Goal: Check status: Check status

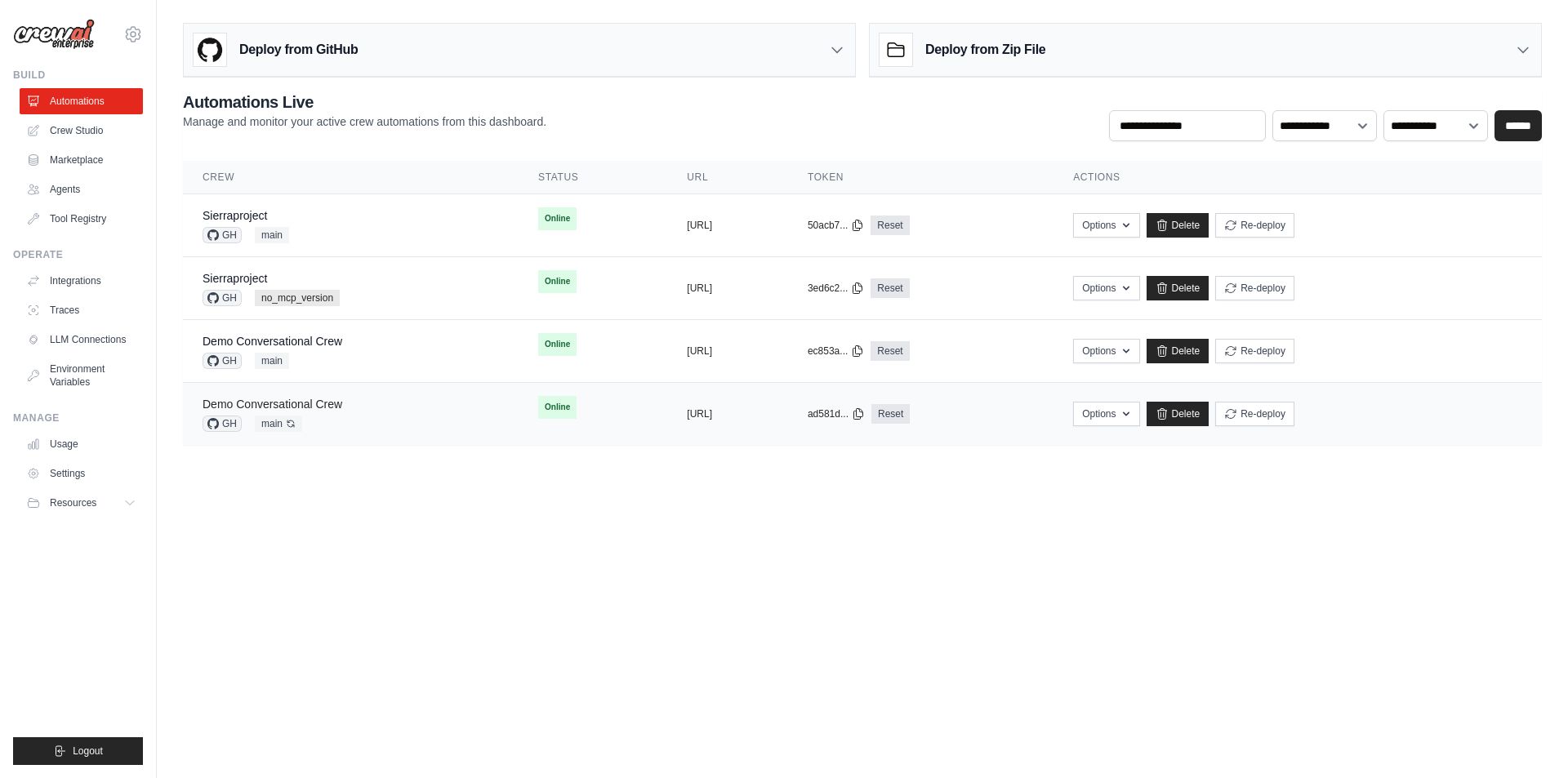
click at [316, 408] on link "Demo Conversational Crew" at bounding box center [272, 404] width 140 height 14
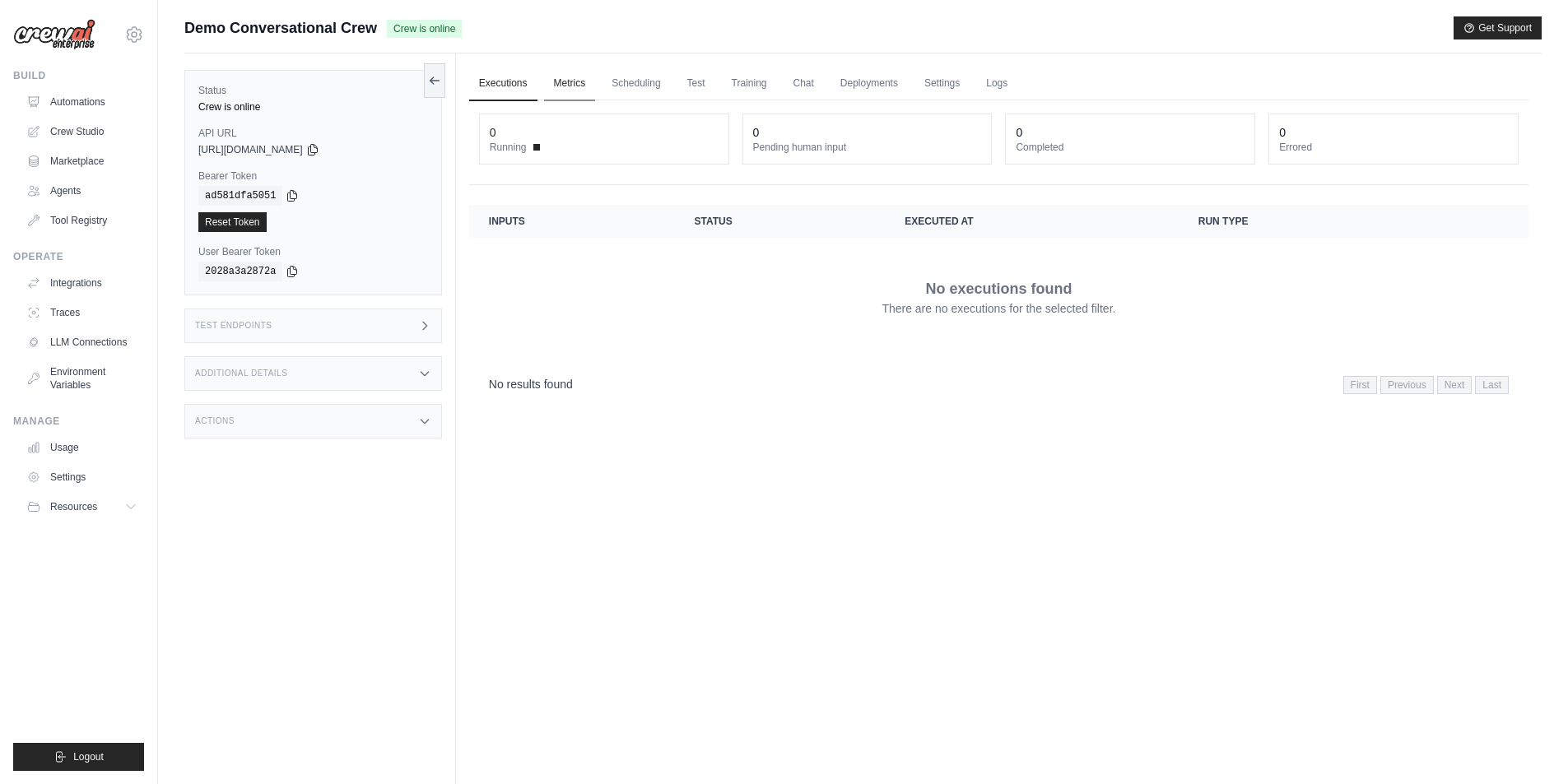
click at [561, 84] on link "Metrics" at bounding box center [569, 85] width 52 height 35
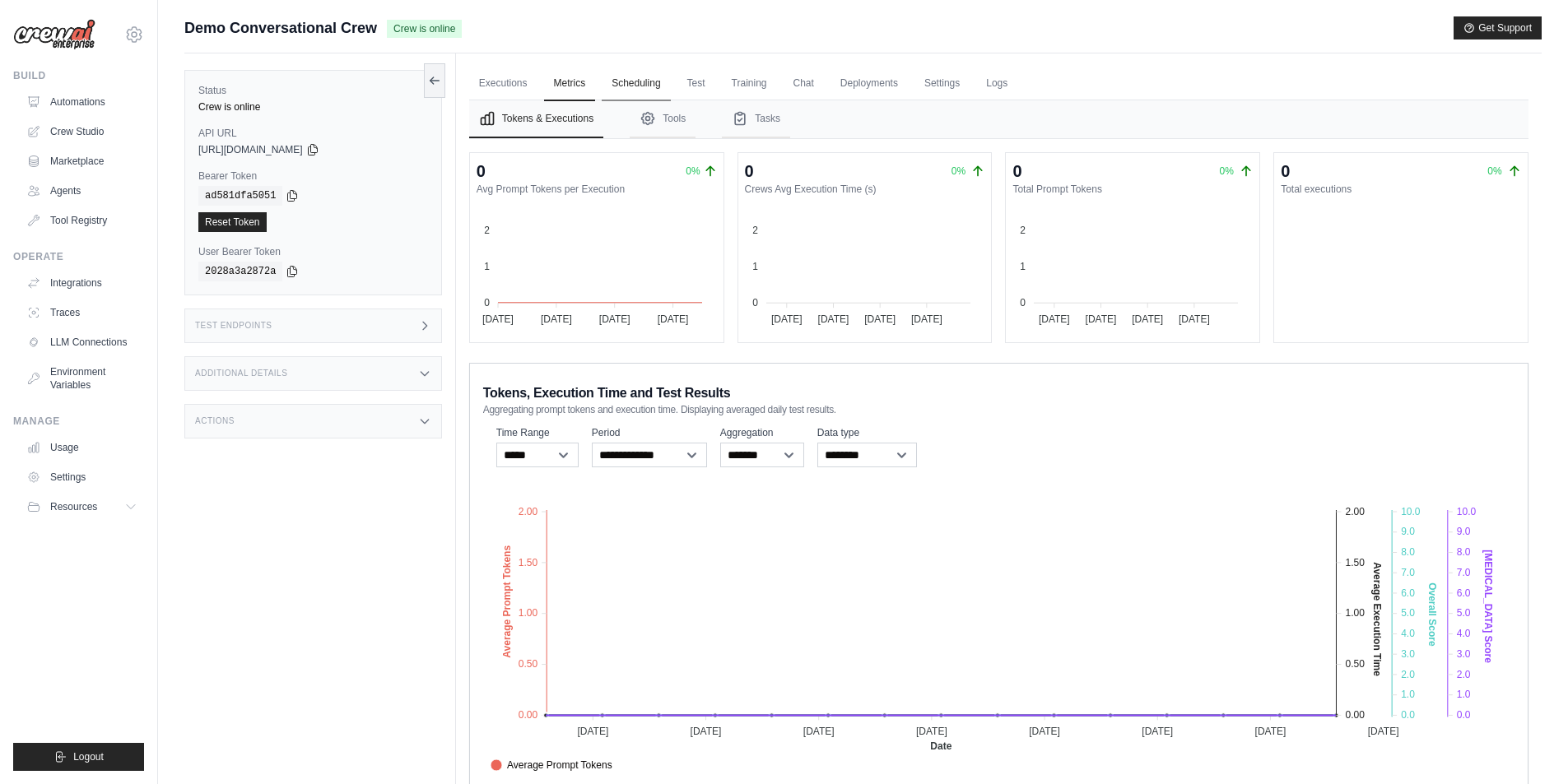
click at [644, 89] on link "Scheduling" at bounding box center [635, 85] width 68 height 35
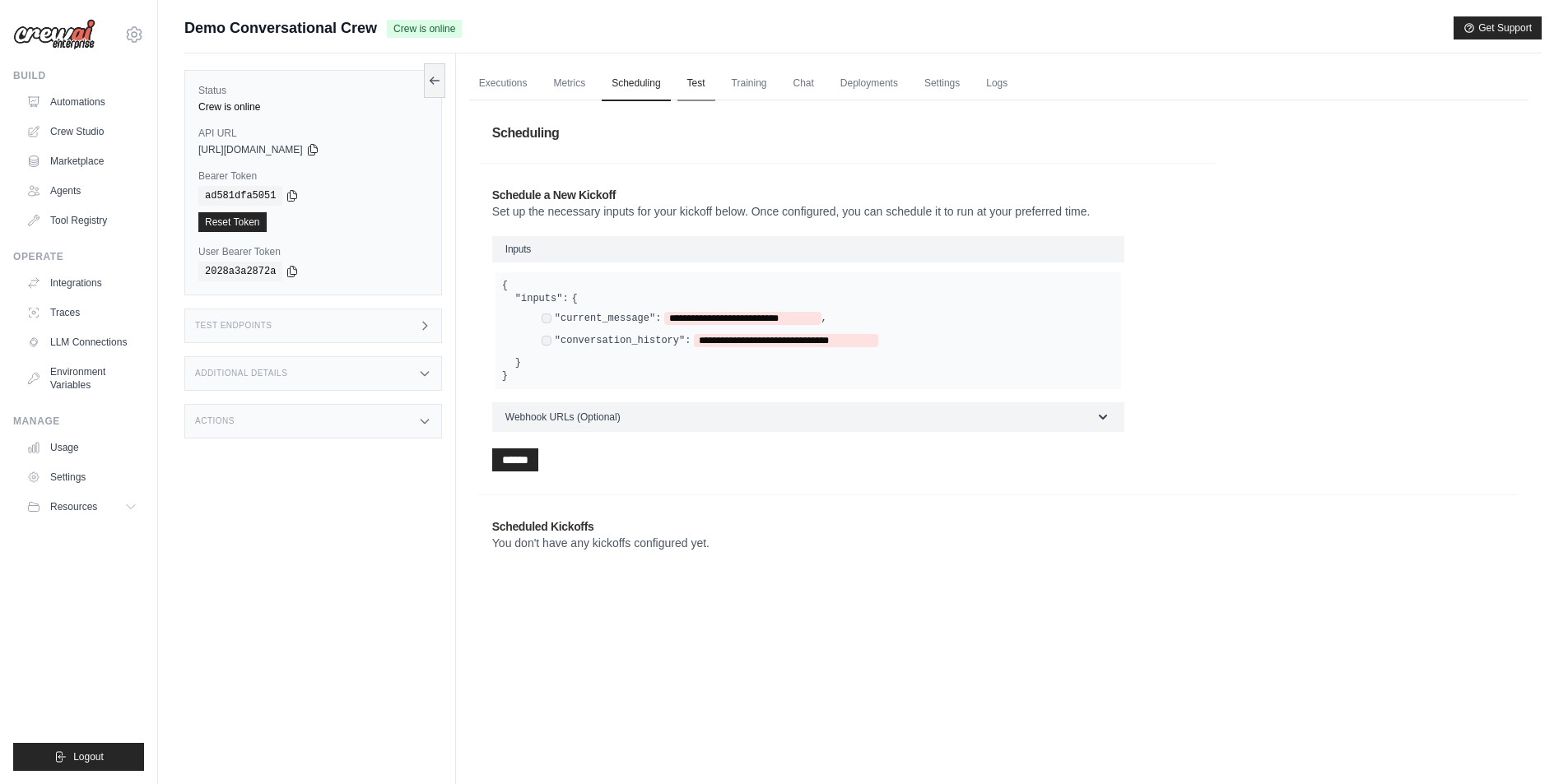
click at [694, 83] on link "Test" at bounding box center [695, 85] width 38 height 35
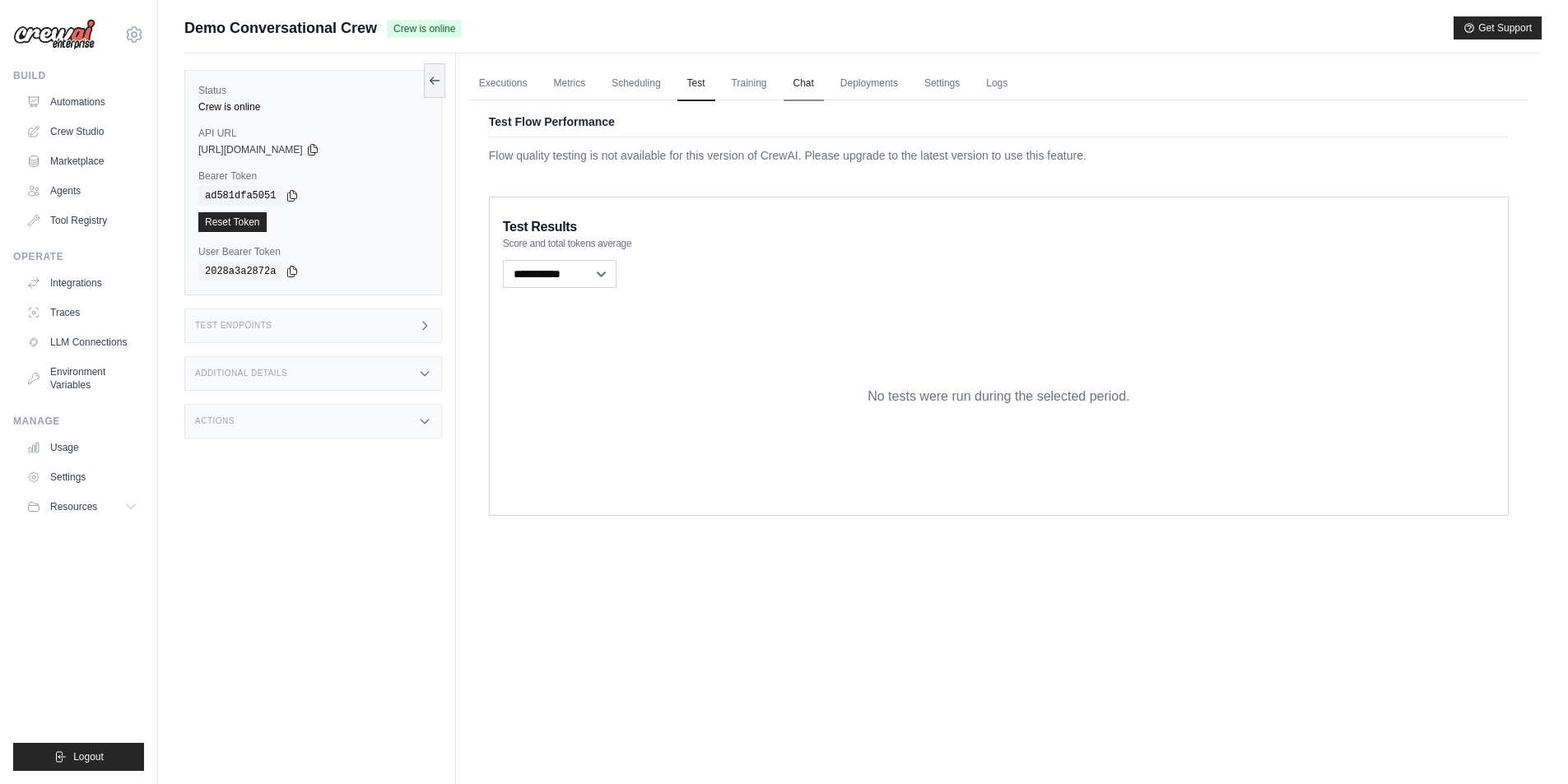
click at [794, 83] on link "Chat" at bounding box center [802, 85] width 40 height 35
click at [578, 87] on link "Metrics" at bounding box center [569, 85] width 52 height 35
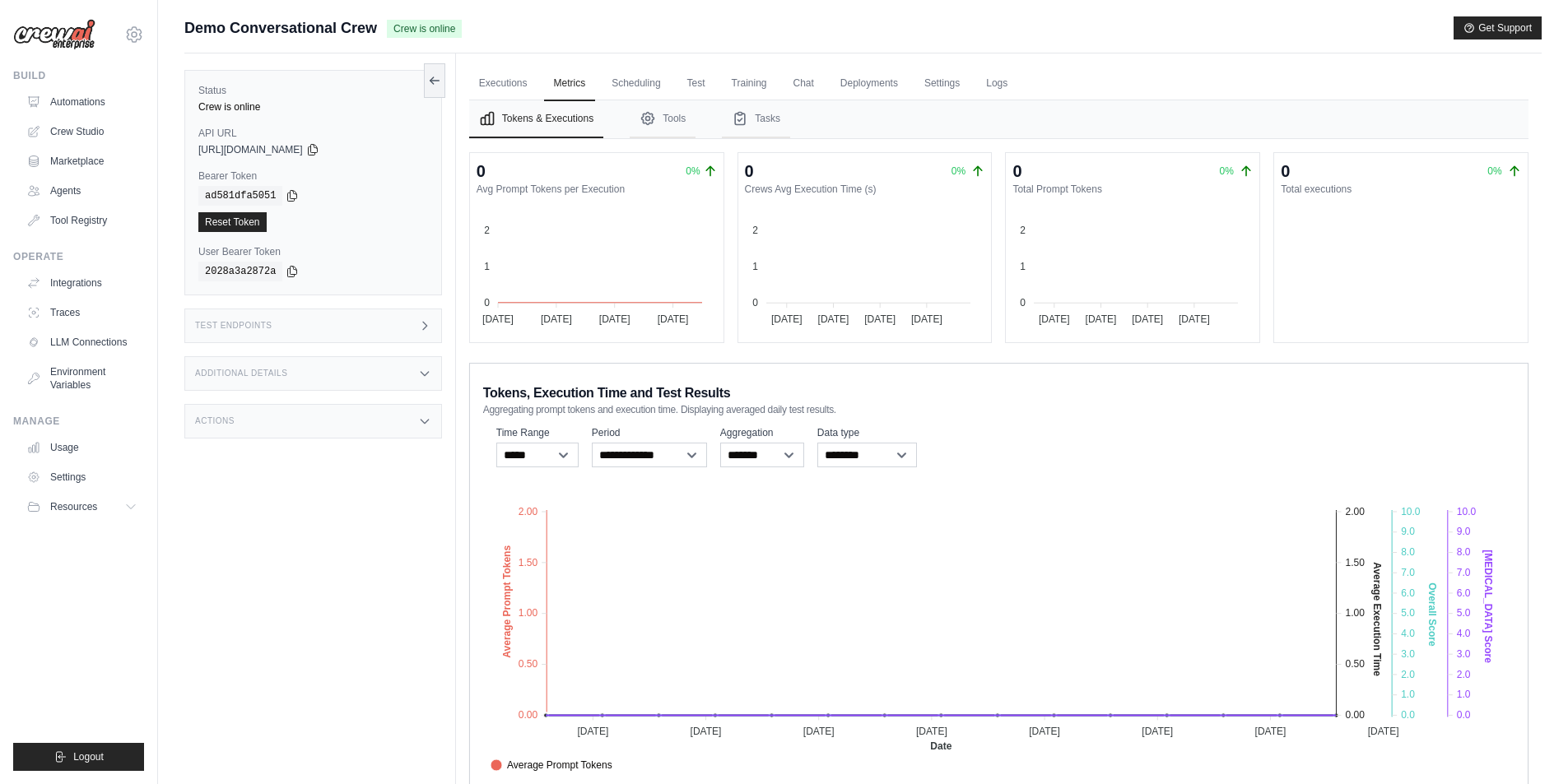
scroll to position [70, 0]
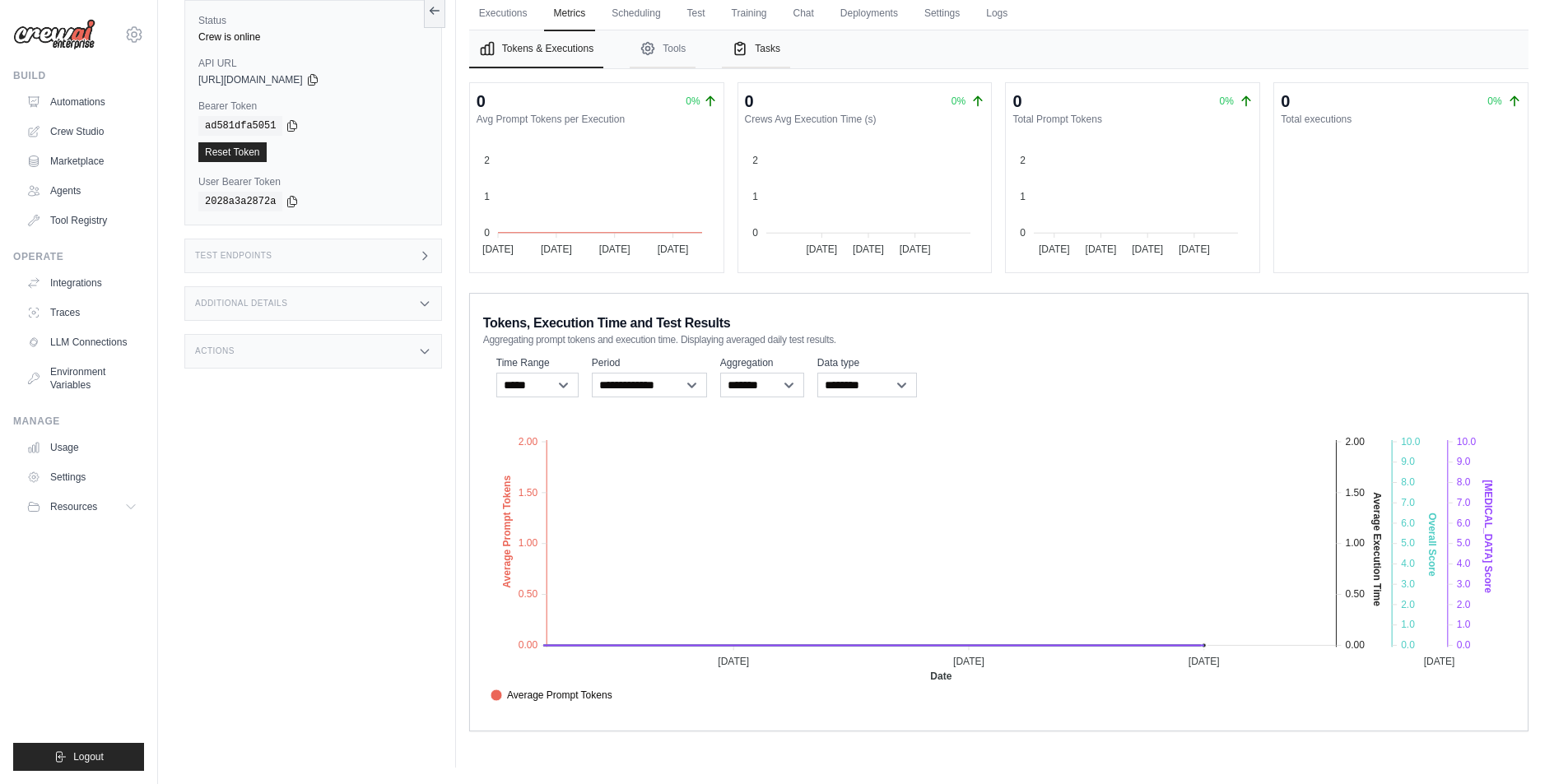
click at [763, 50] on button "Tasks" at bounding box center [756, 49] width 68 height 38
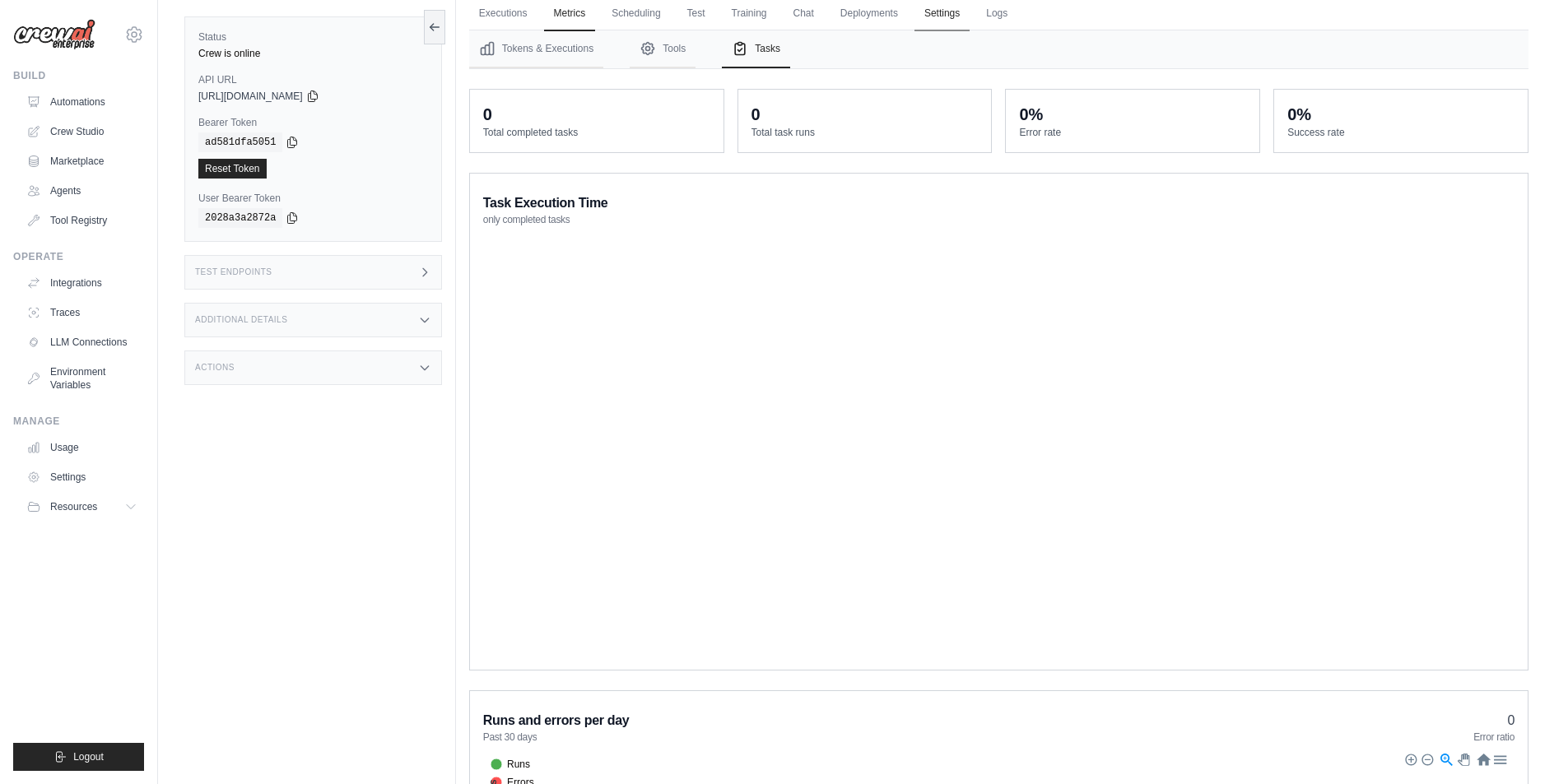
drag, startPoint x: 869, startPoint y: 26, endPoint x: 927, endPoint y: 20, distance: 58.3
click at [871, 26] on link "Deployments" at bounding box center [870, 15] width 78 height 35
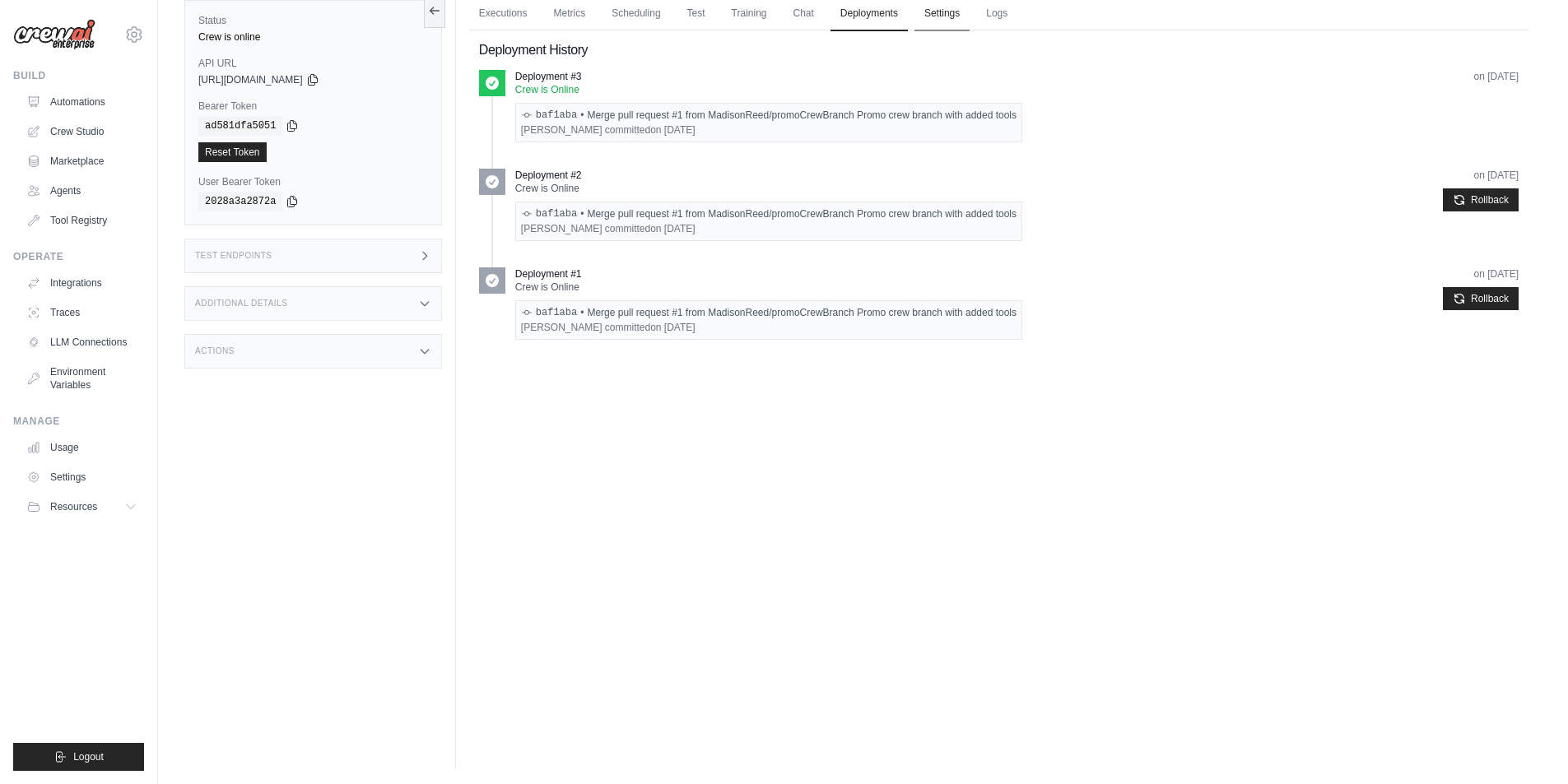
click at [935, 20] on link "Settings" at bounding box center [942, 15] width 55 height 35
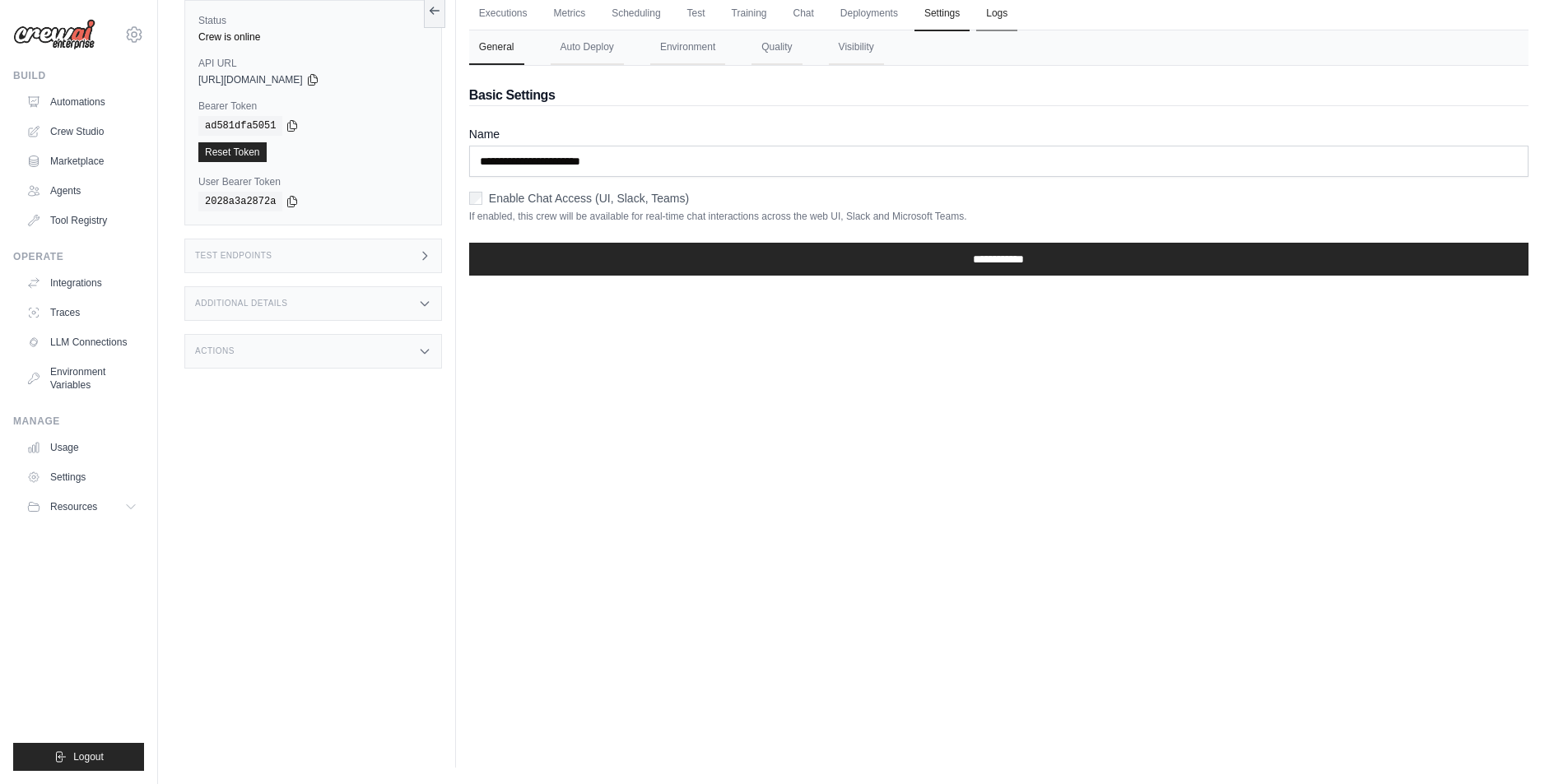
click at [996, 19] on link "Logs" at bounding box center [996, 15] width 41 height 35
